Goal: Task Accomplishment & Management: Use online tool/utility

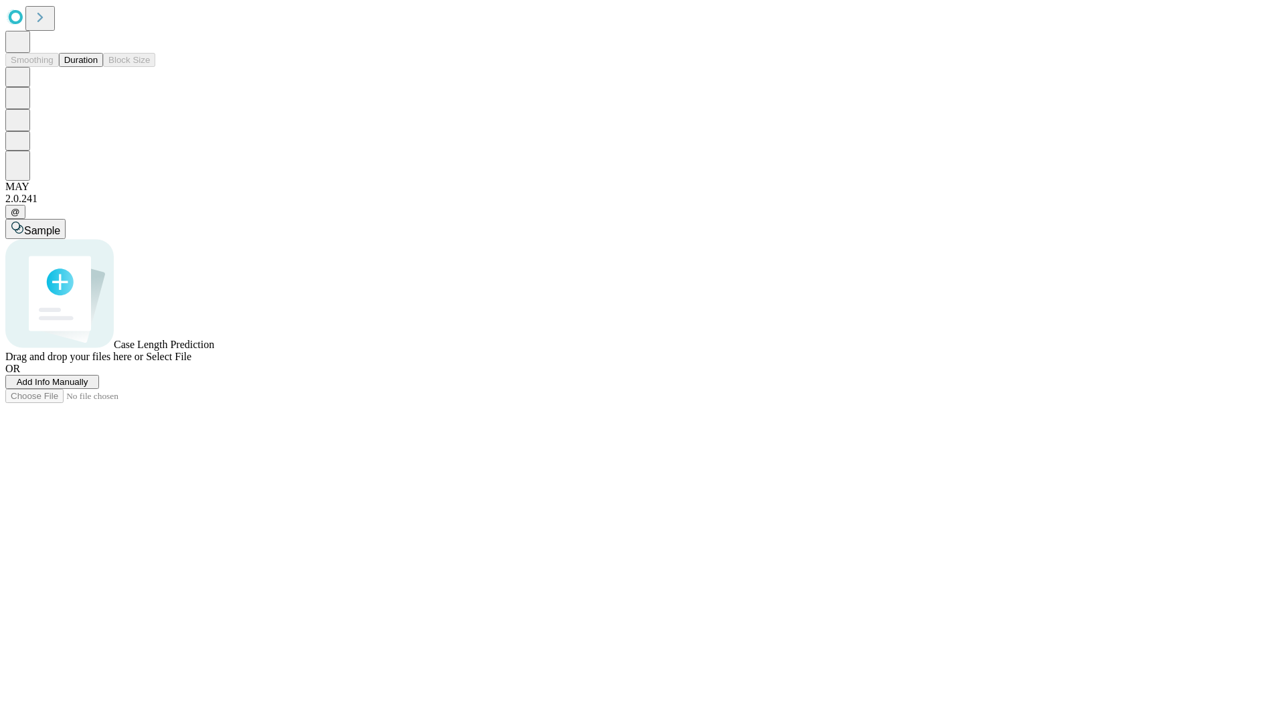
click at [98, 67] on button "Duration" at bounding box center [81, 60] width 44 height 14
click at [88, 387] on span "Add Info Manually" at bounding box center [53, 382] width 72 height 10
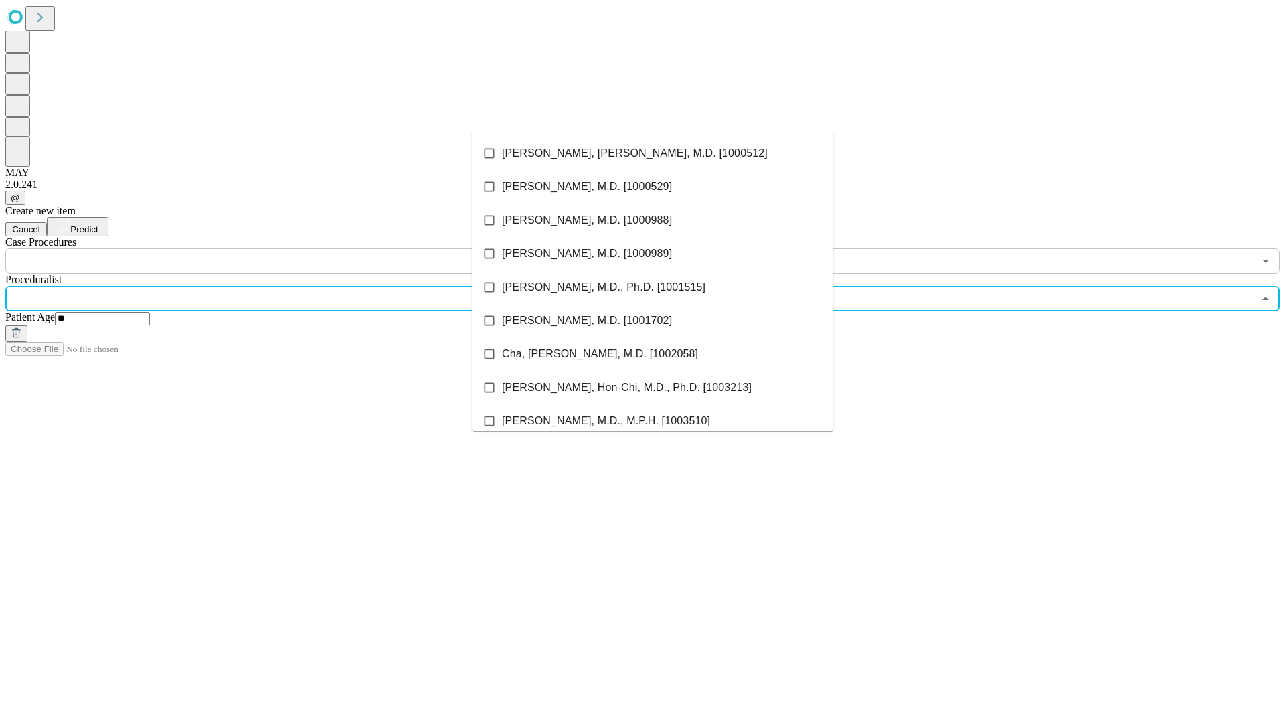
click at [652, 153] on li "[PERSON_NAME], [PERSON_NAME], M.D. [1000512]" at bounding box center [652, 152] width 361 height 33
click at [281, 248] on input "text" at bounding box center [629, 260] width 1248 height 25
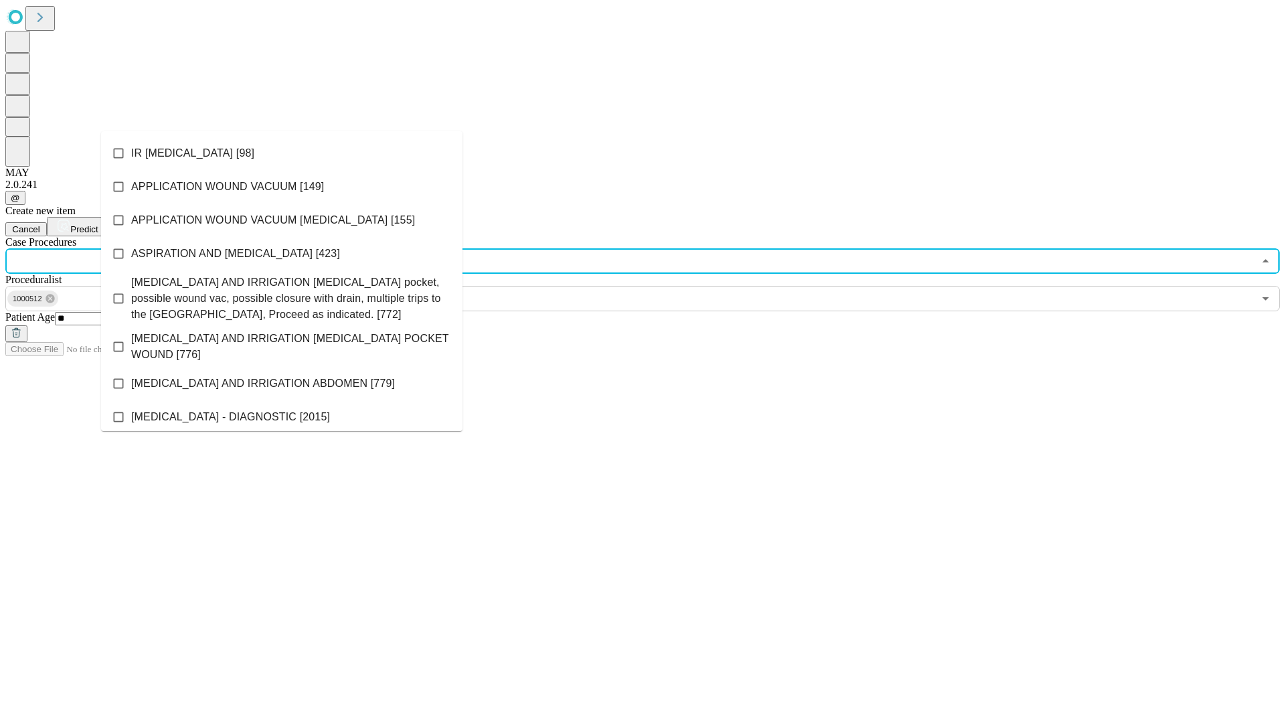
click at [282, 153] on li "IR [MEDICAL_DATA] [98]" at bounding box center [281, 152] width 361 height 33
